Goal: Task Accomplishment & Management: Manage account settings

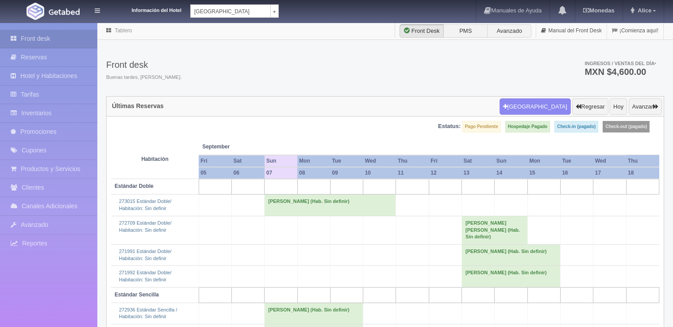
scroll to position [62, 0]
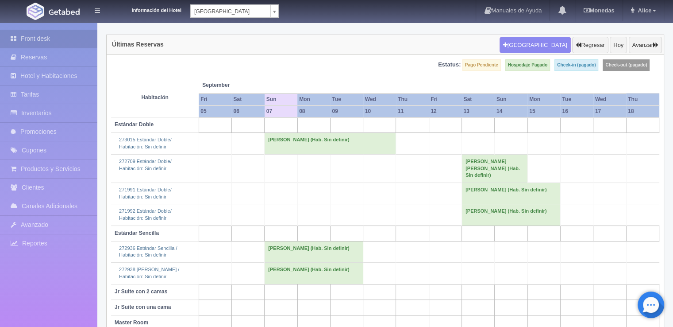
click at [273, 133] on td "[PERSON_NAME] (Hab. Sin definir)" at bounding box center [330, 143] width 131 height 21
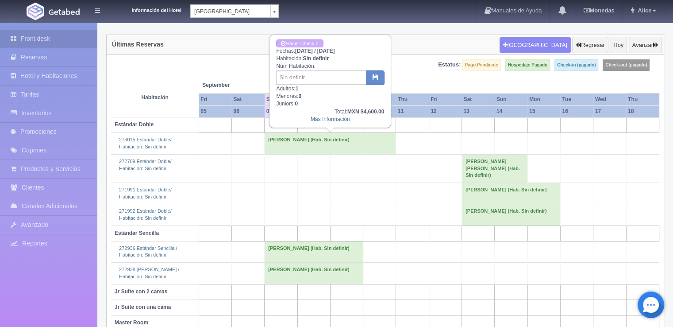
click at [338, 121] on div "Más Información" at bounding box center [330, 120] width 108 height 8
click at [332, 119] on link "Más Información" at bounding box center [330, 119] width 39 height 6
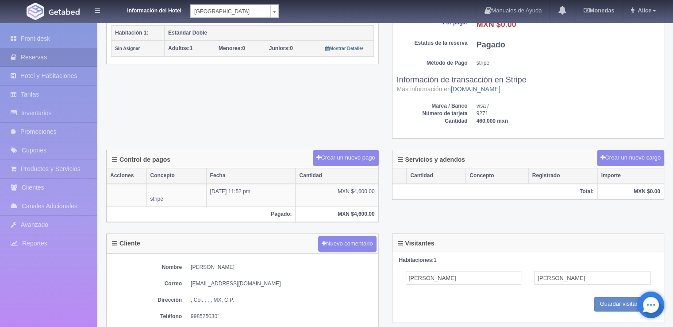
scroll to position [266, 0]
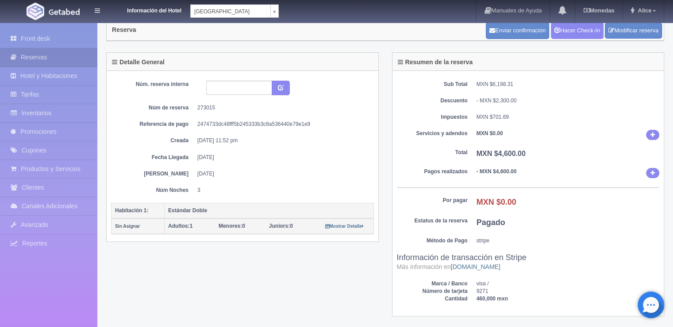
scroll to position [0, 0]
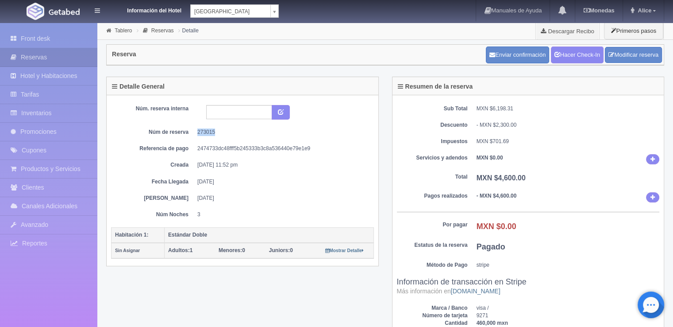
drag, startPoint x: 215, startPoint y: 131, endPoint x: 193, endPoint y: 133, distance: 21.8
click at [193, 133] on dl "Núm de reserva 273015" at bounding box center [243, 132] width 250 height 8
copy dd "273015"
click at [238, 109] on input "text" at bounding box center [239, 112] width 66 height 14
type input "16635"
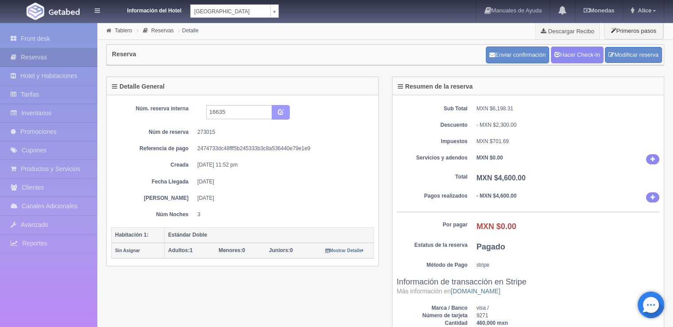
click at [276, 105] on button "submit" at bounding box center [281, 112] width 18 height 15
click at [595, 88] on div "Resumen de la reserva" at bounding box center [529, 86] width 272 height 18
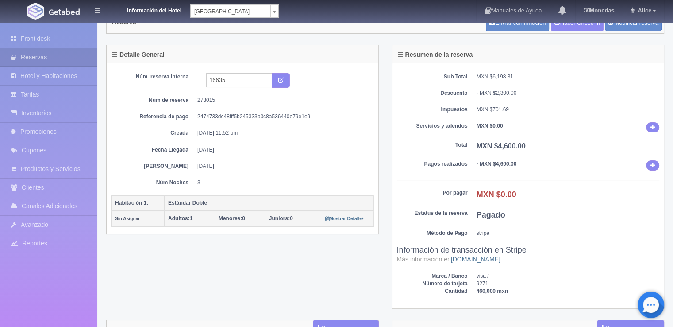
scroll to position [89, 0]
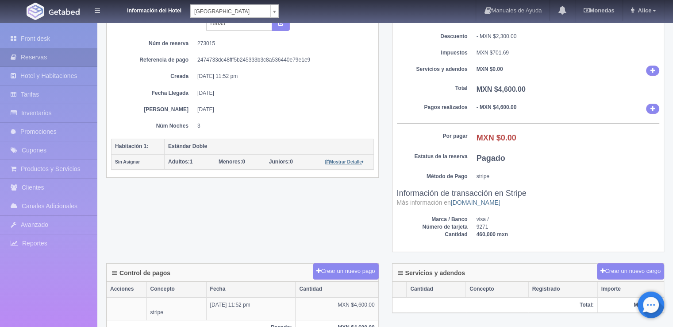
click at [335, 160] on small "Mostrar Detalle" at bounding box center [344, 161] width 39 height 5
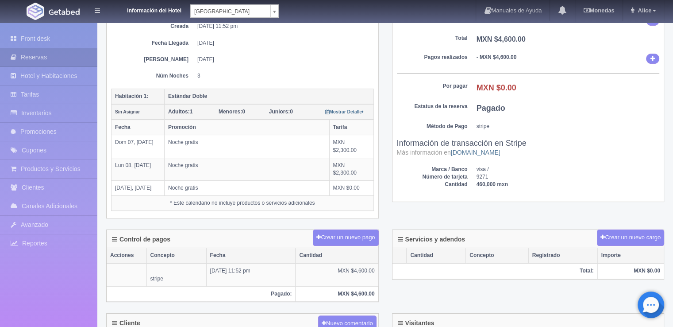
scroll to position [177, 0]
